Goal: Find specific page/section: Find specific page/section

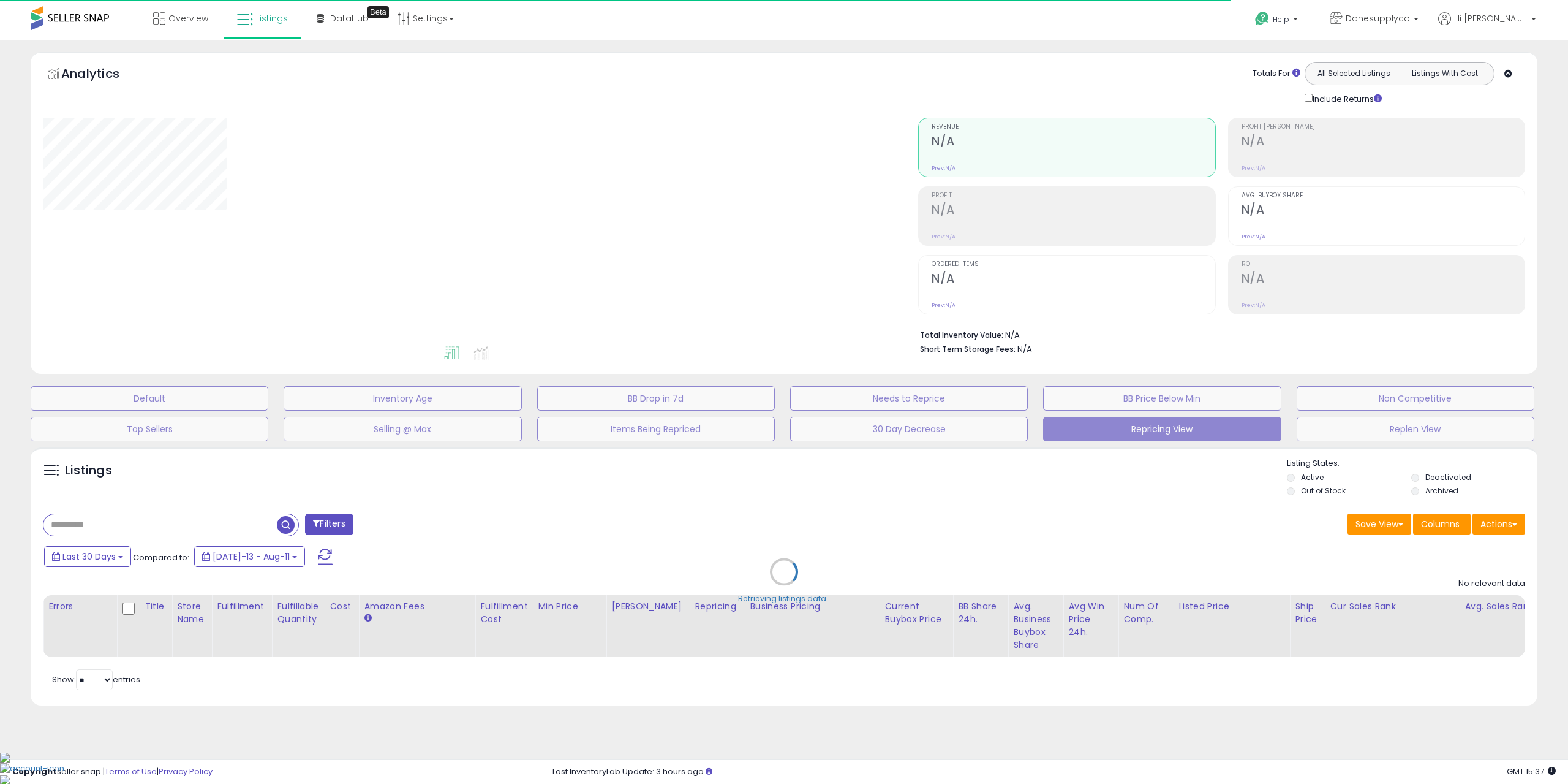
type input "**********"
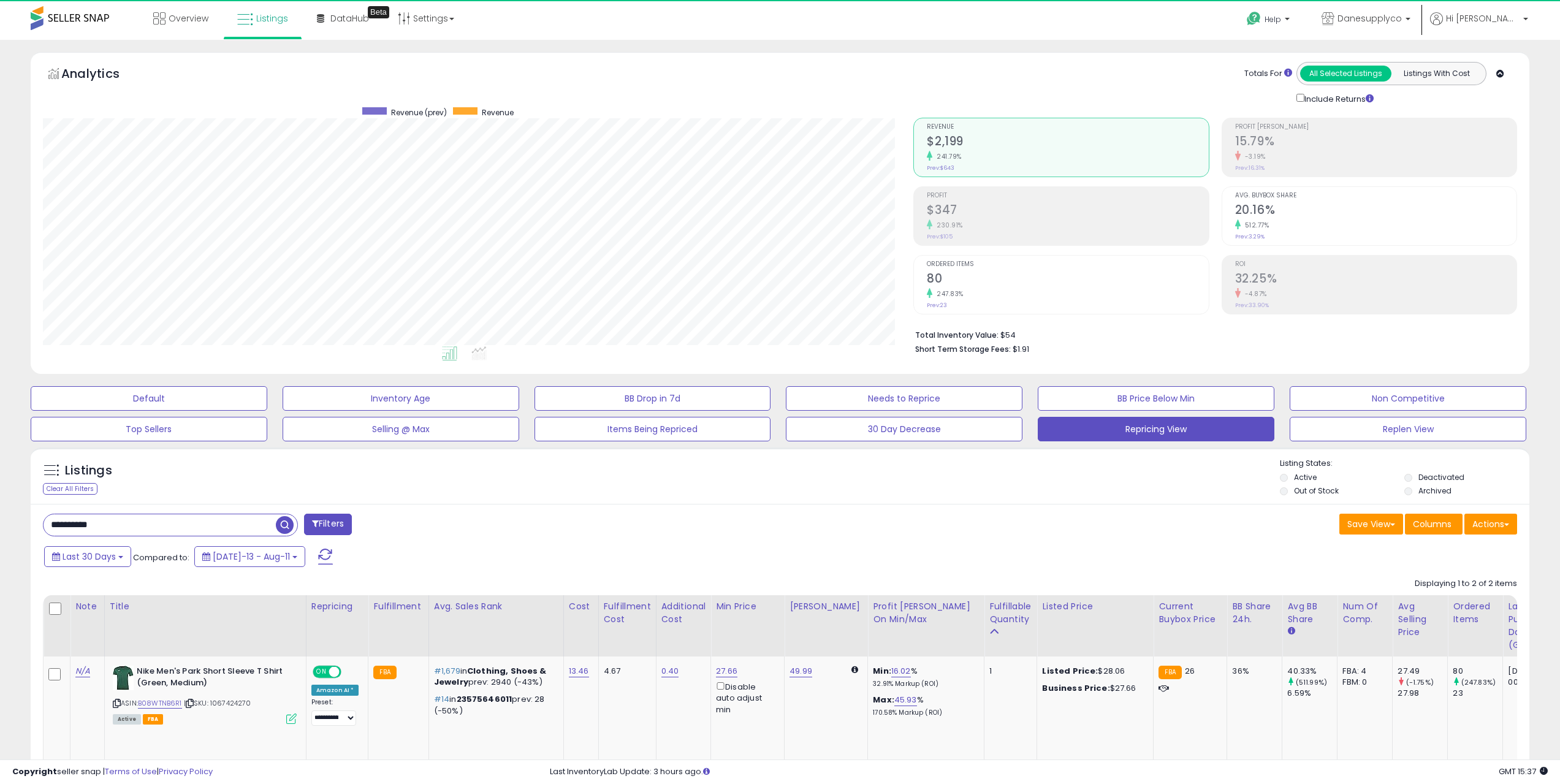
scroll to position [251, 871]
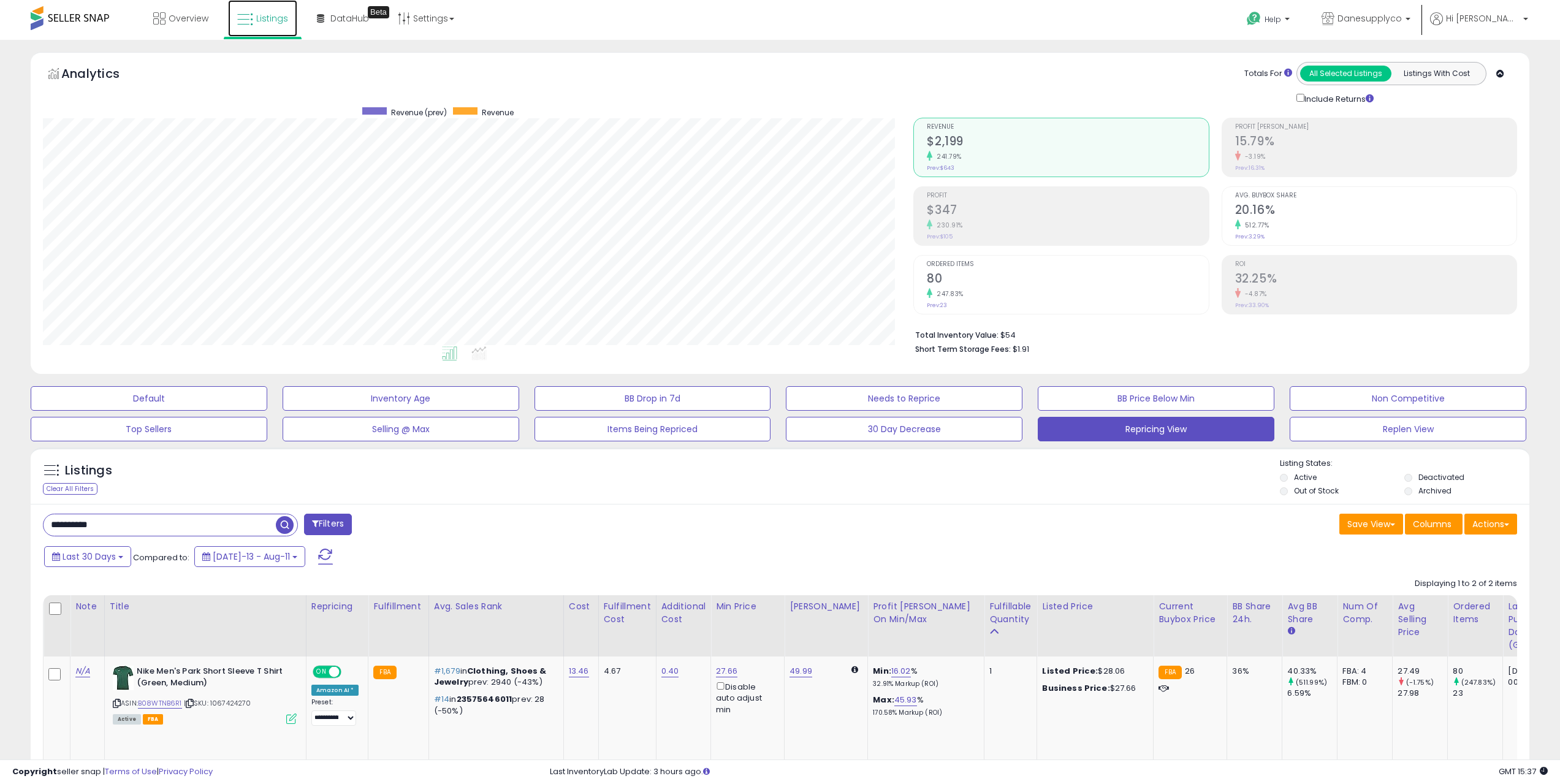
click at [266, 22] on span "Listings" at bounding box center [271, 17] width 32 height 12
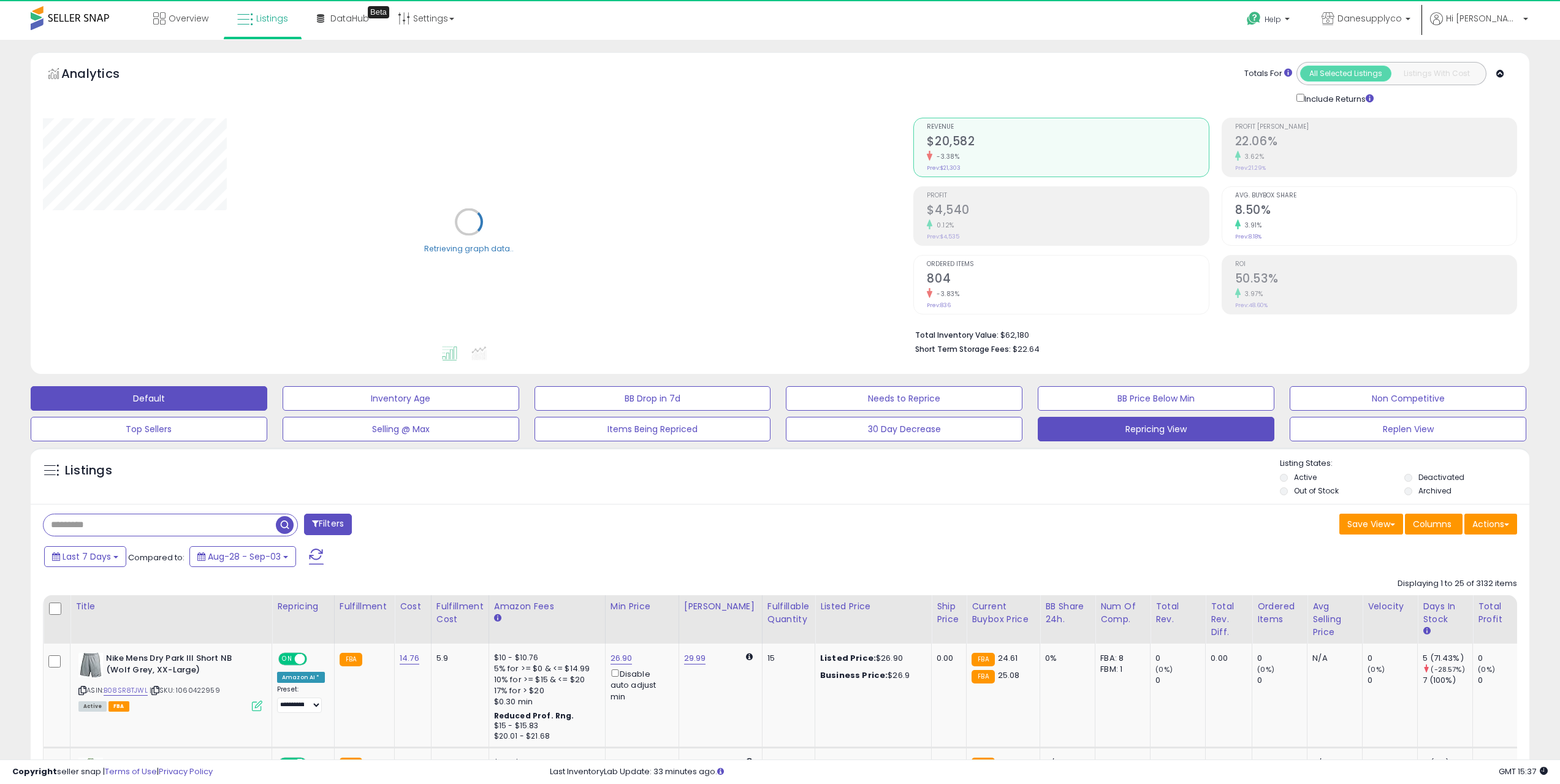
click at [1098, 436] on button "Repricing View" at bounding box center [1156, 428] width 237 height 25
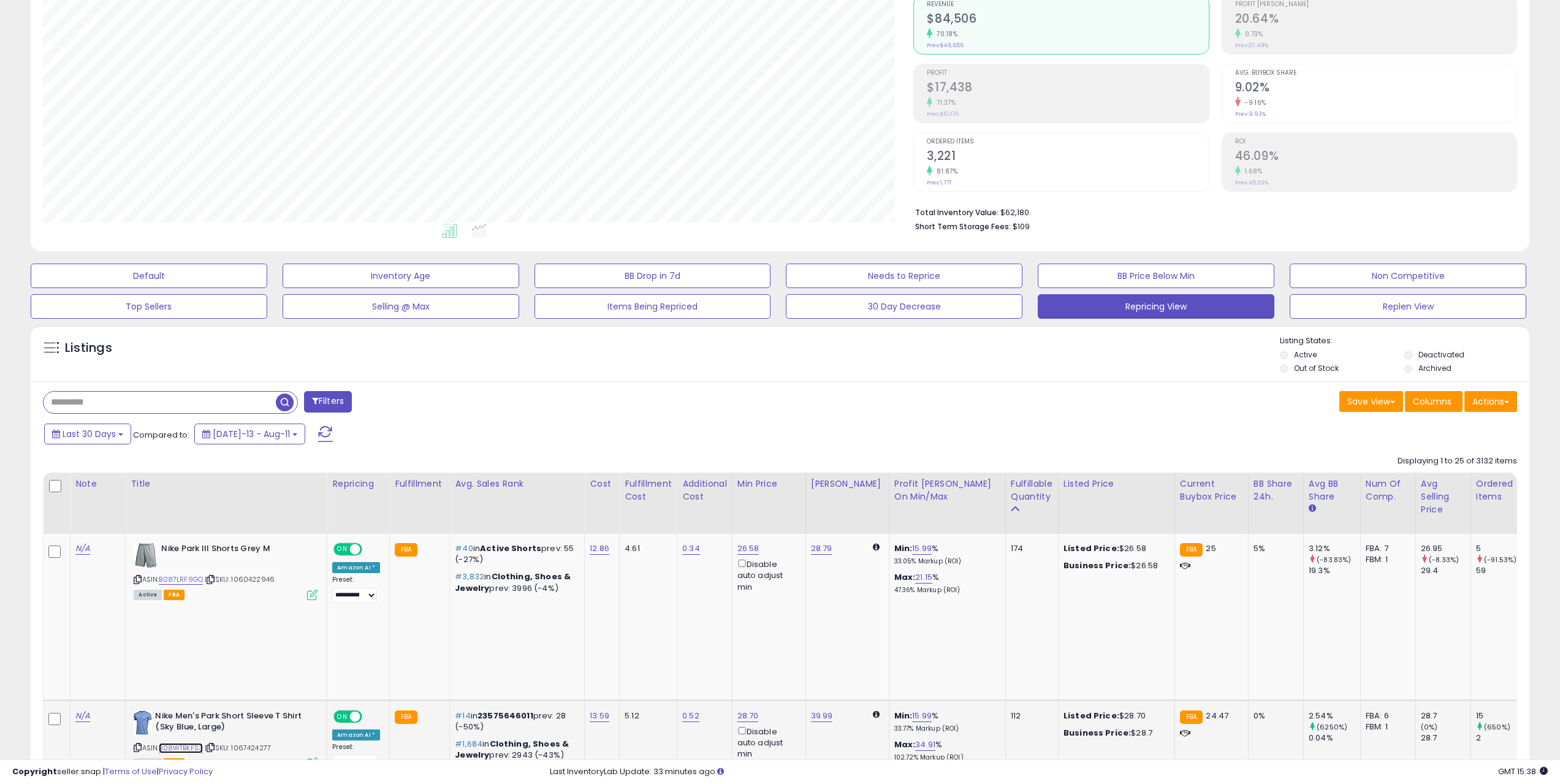
click at [190, 743] on link "B08WTBKFS3" at bounding box center [181, 747] width 44 height 10
click at [731, 398] on div "Filters" at bounding box center [407, 403] width 747 height 25
